Goal: Check status: Check status

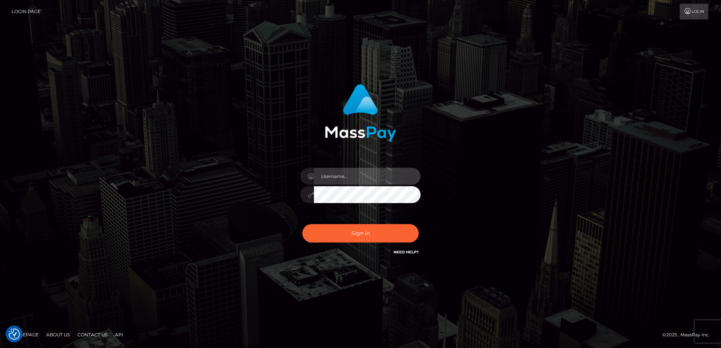
type input "faisal_uplift"
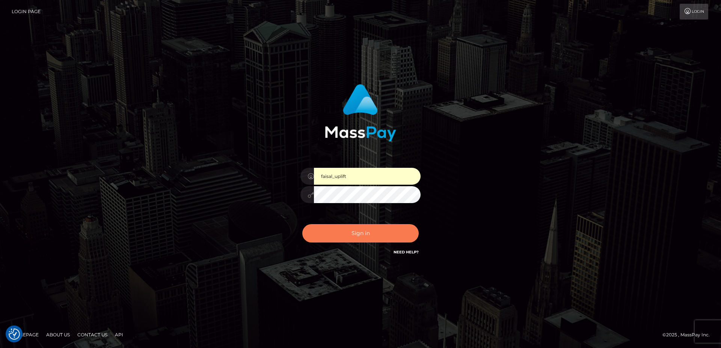
click at [352, 230] on button "Sign in" at bounding box center [360, 233] width 116 height 18
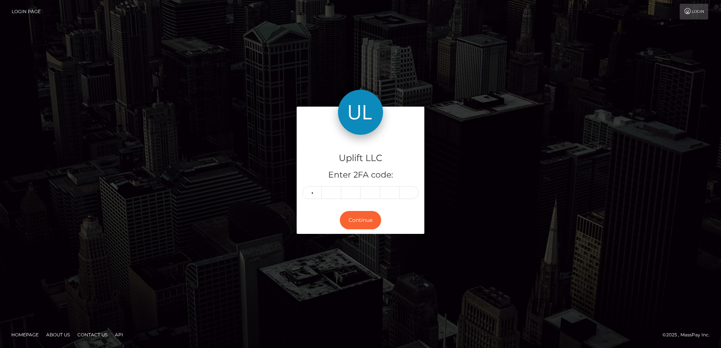
type input "7"
type input "6"
type input "2"
type input "0"
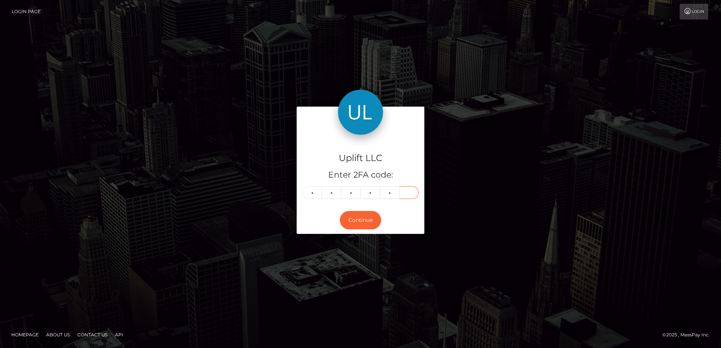
type input "2"
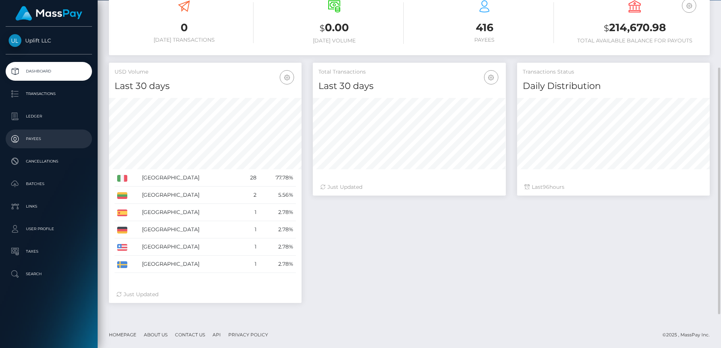
scroll to position [45, 0]
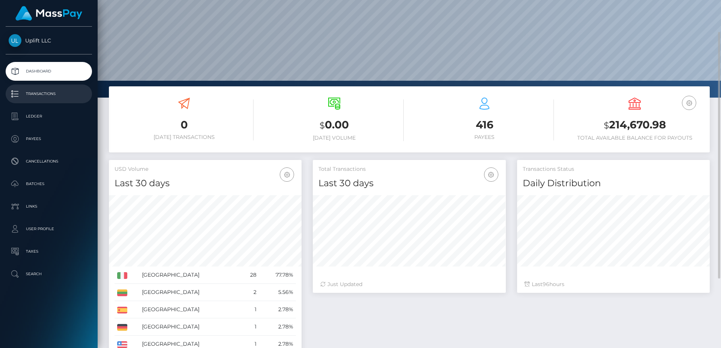
click at [45, 92] on p "Transactions" at bounding box center [49, 93] width 80 height 11
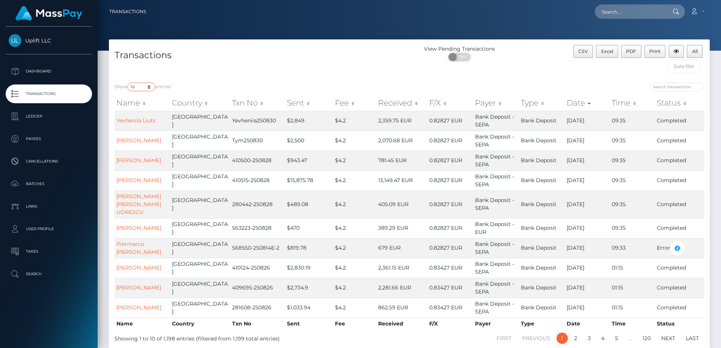
select select "3500"
click option "3,500" at bounding box center [0, 0] width 0 height 0
click at [38, 184] on p "Batches" at bounding box center [49, 183] width 80 height 11
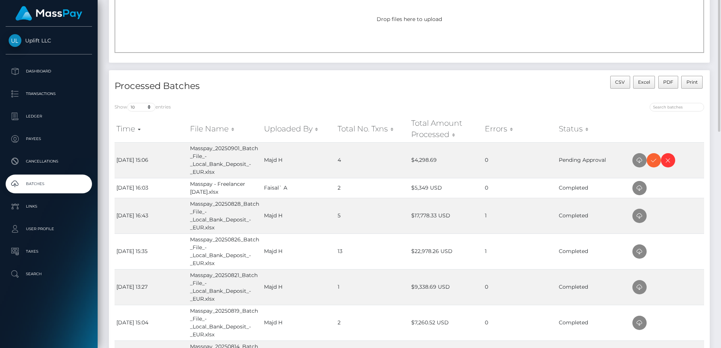
scroll to position [94, 0]
